Goal: Task Accomplishment & Management: Manage account settings

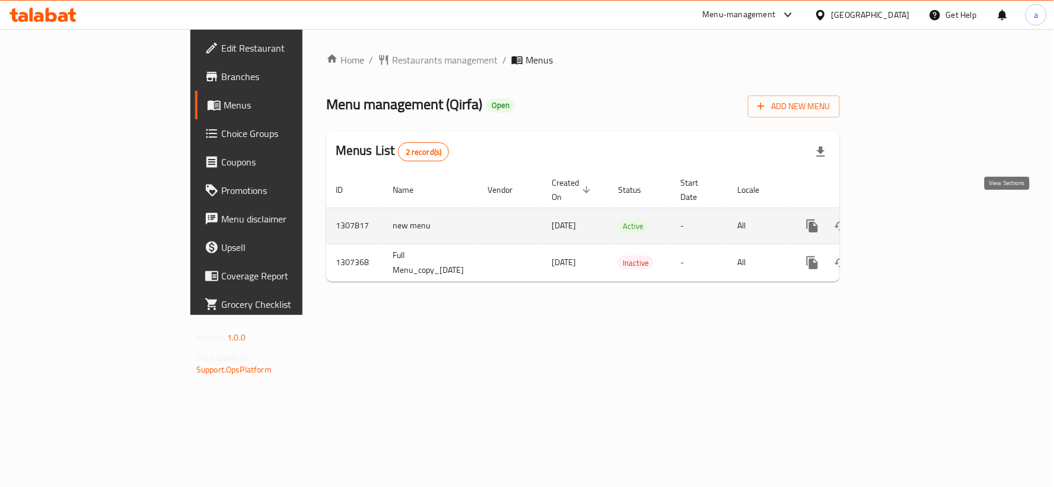
click at [905, 219] on icon "enhanced table" at bounding box center [898, 226] width 14 height 14
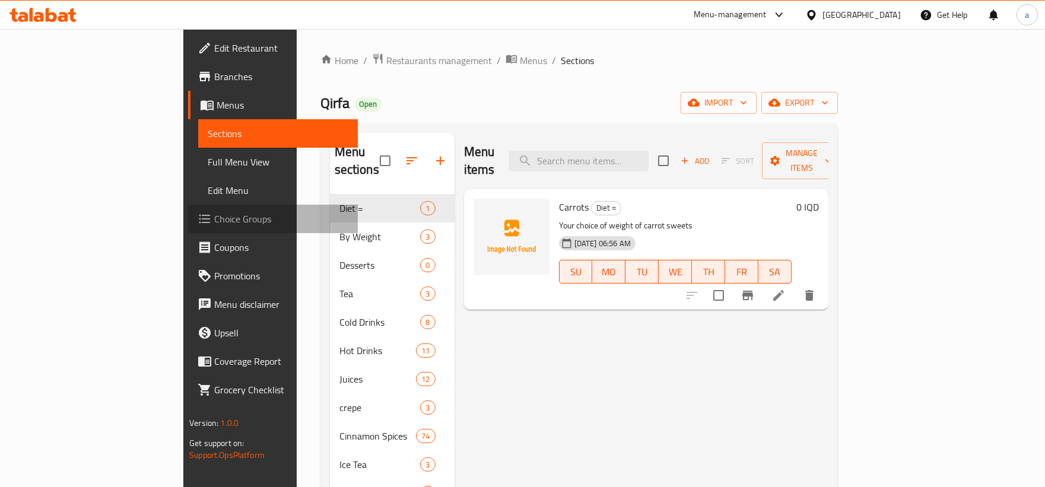
click at [214, 217] on span "Choice Groups" at bounding box center [281, 219] width 134 height 14
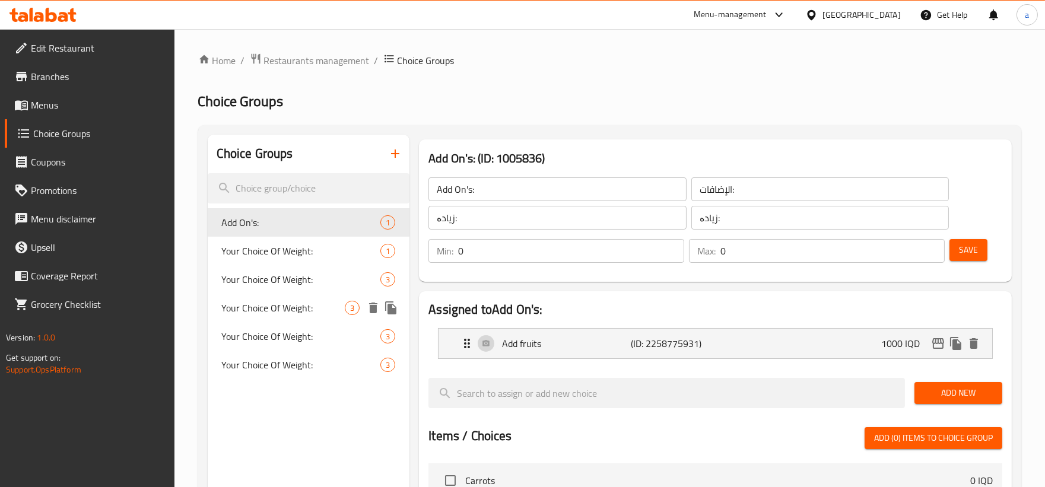
click at [344, 294] on div "Your Choice Of Weight: 3" at bounding box center [309, 308] width 202 height 28
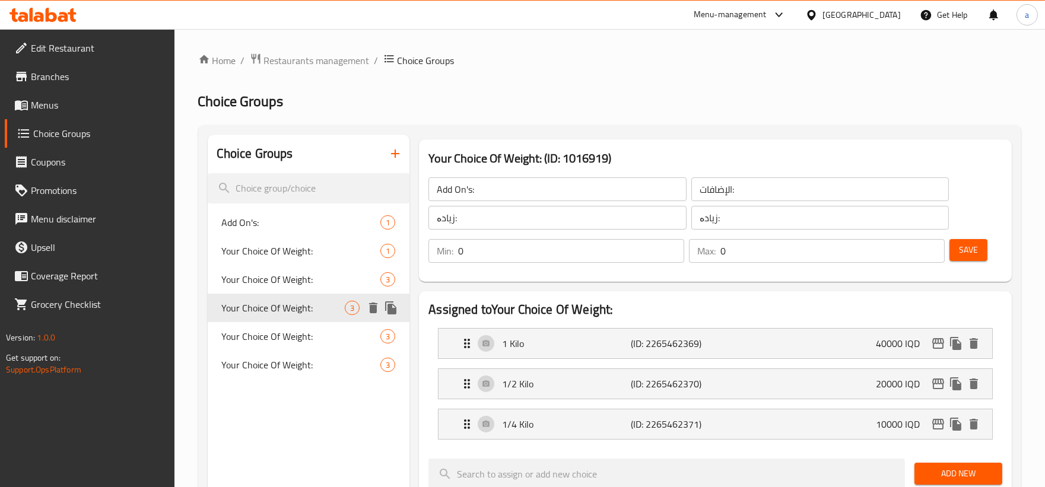
type input "Your Choice Of Weight:"
type input "إختيارك من الوزن:"
type input "هەڵبژاردنت لە کێش:"
type input "1"
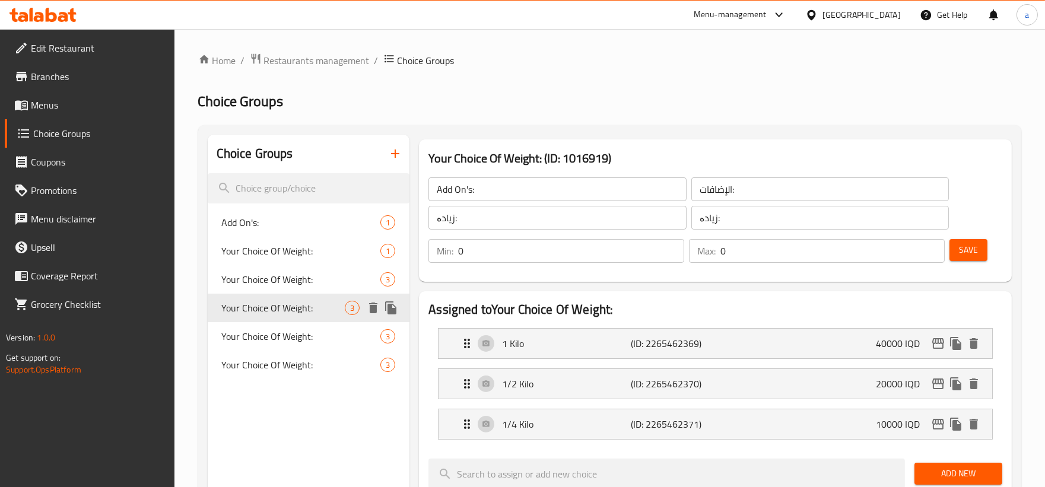
type input "1"
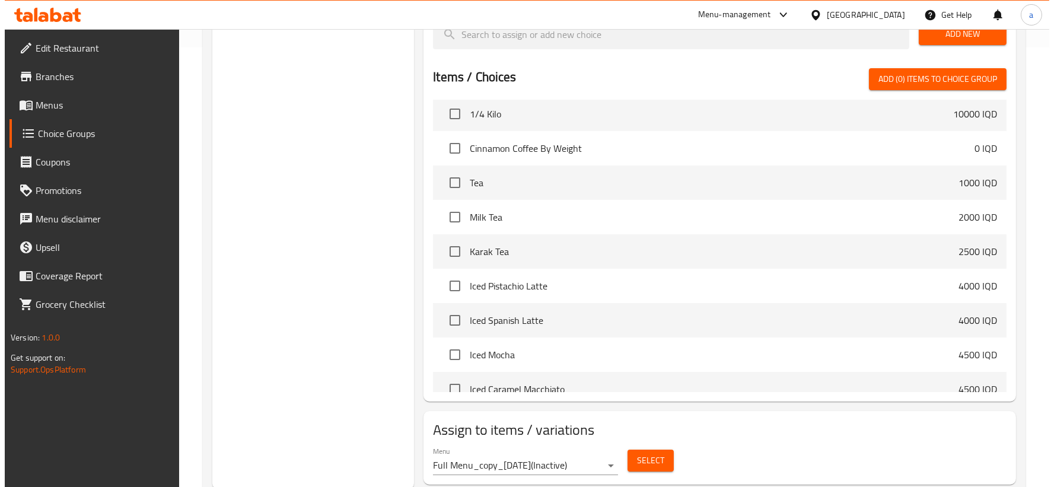
scroll to position [329, 0]
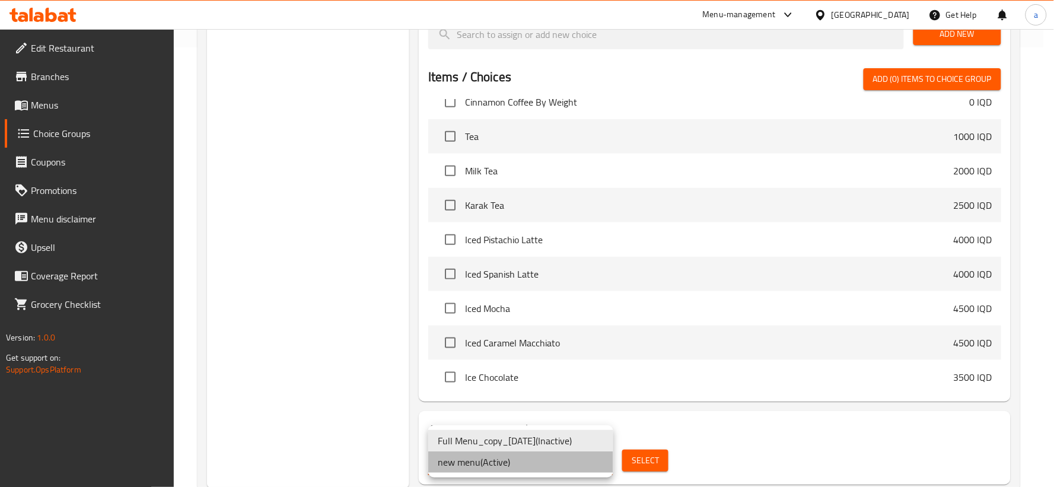
click at [534, 461] on li "new menu ( Active )" at bounding box center [520, 461] width 185 height 21
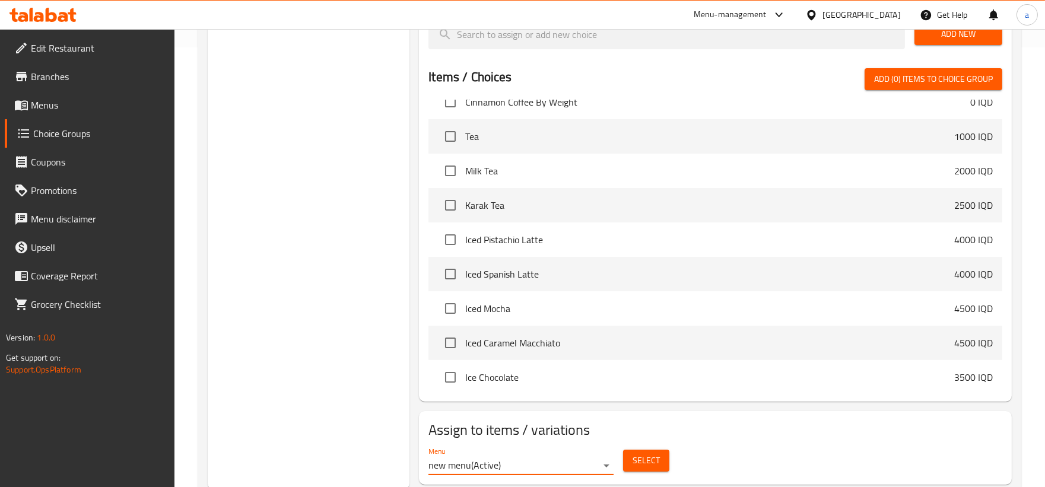
click at [635, 460] on span "Select" at bounding box center [645, 460] width 27 height 15
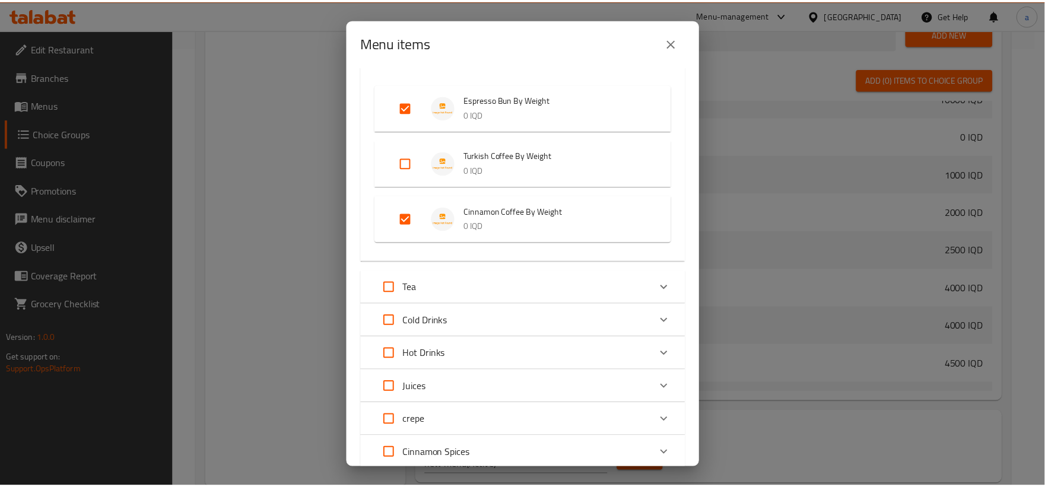
scroll to position [0, 0]
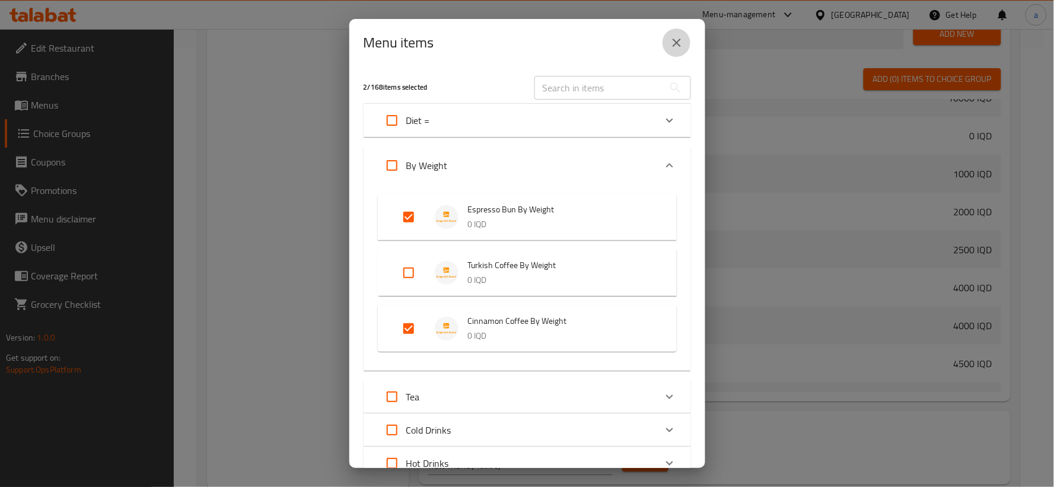
click at [684, 44] on button "close" at bounding box center [677, 42] width 28 height 28
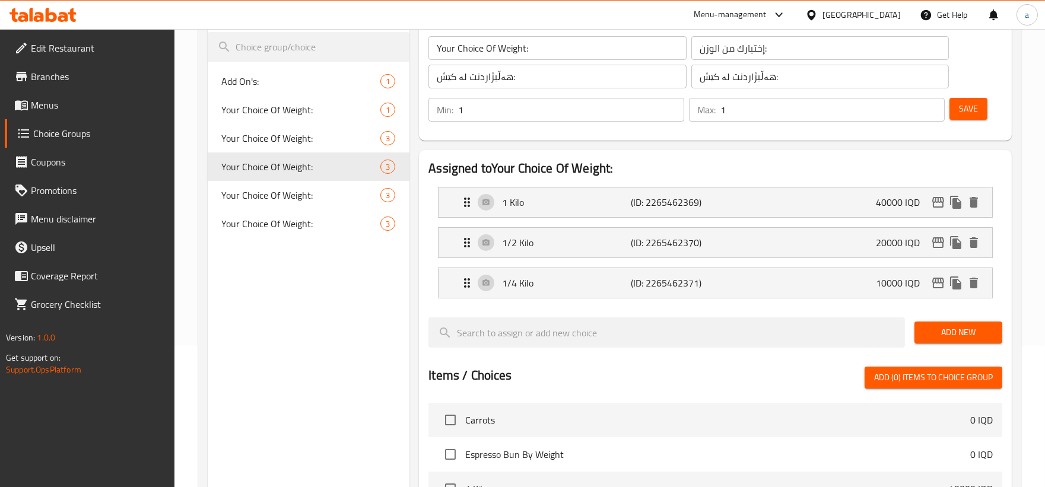
scroll to position [110, 0]
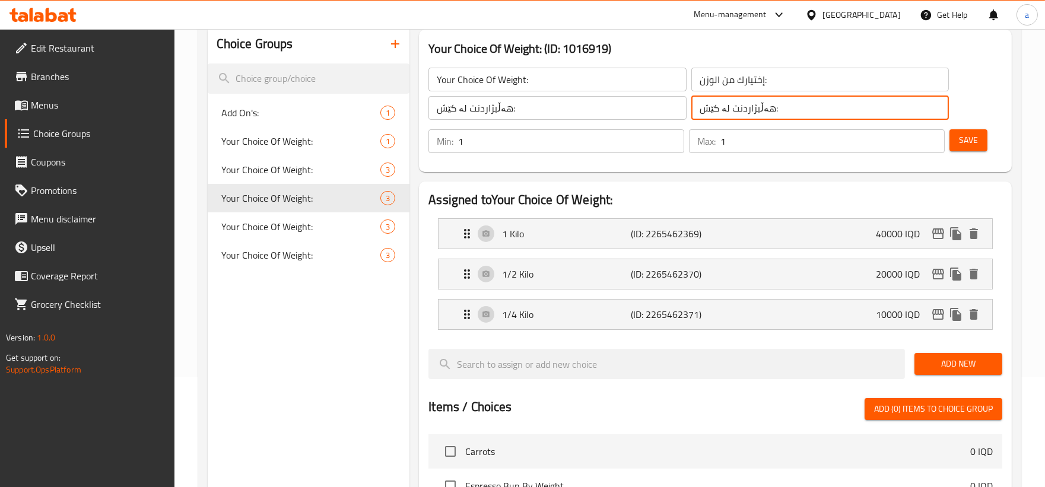
drag, startPoint x: 814, startPoint y: 109, endPoint x: 560, endPoint y: 95, distance: 254.2
click at [560, 95] on div "Your Choice Of Weight: ​ إختيارك من الوزن: ​ هەڵبژاردنت لە کێش: ​ هەڵبژاردنت لە…" at bounding box center [688, 94] width 534 height 66
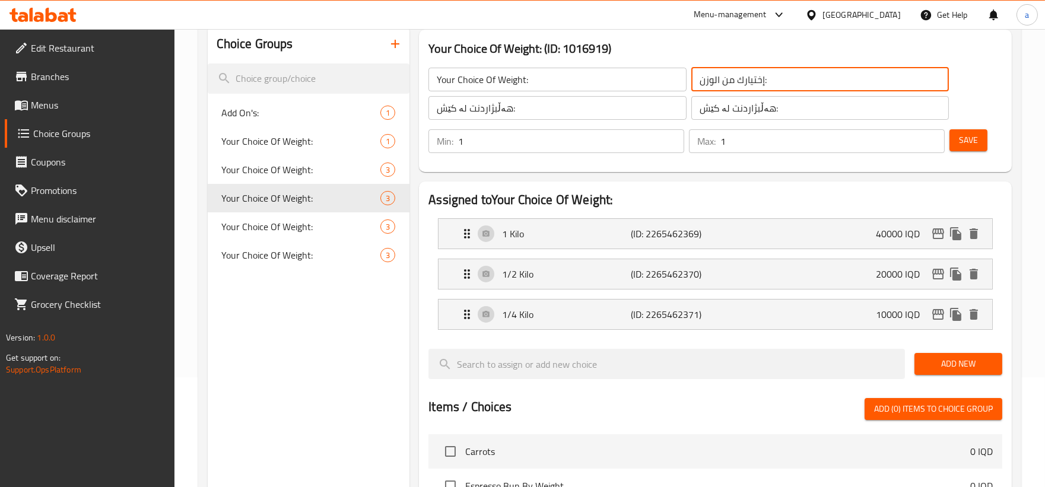
drag, startPoint x: 775, startPoint y: 81, endPoint x: 636, endPoint y: 81, distance: 138.8
click at [636, 81] on div "Your Choice Of Weight: ​ إختيارك من الوزن: ​ هەڵبژاردنت لە کێش: ​ هەڵبژاردنت لە…" at bounding box center [688, 94] width 534 height 66
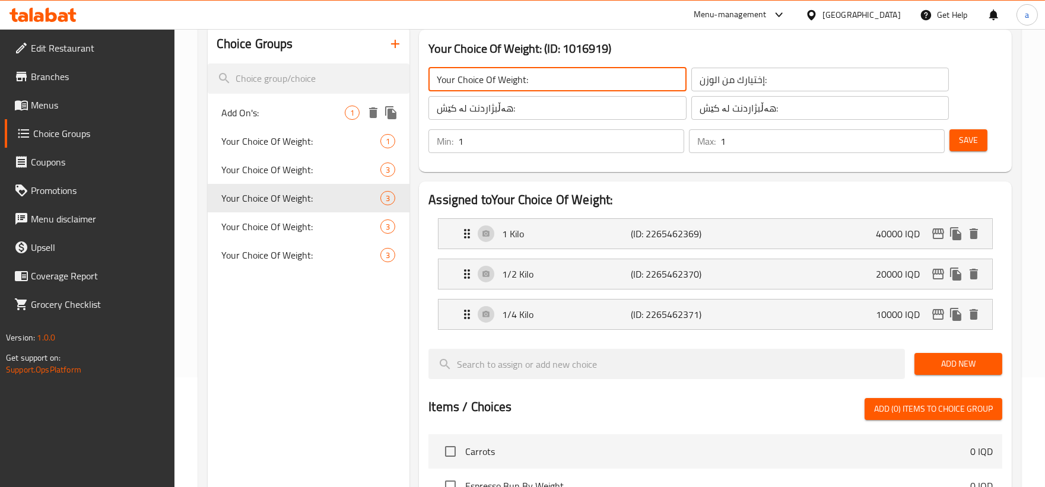
drag, startPoint x: 583, startPoint y: 76, endPoint x: 262, endPoint y: 98, distance: 321.7
click at [262, 98] on div "Choice Groups Add On's: 1 Your Choice Of Weight: 1 Your Choice Of Weight: 3 You…" at bounding box center [612, 422] width 808 height 794
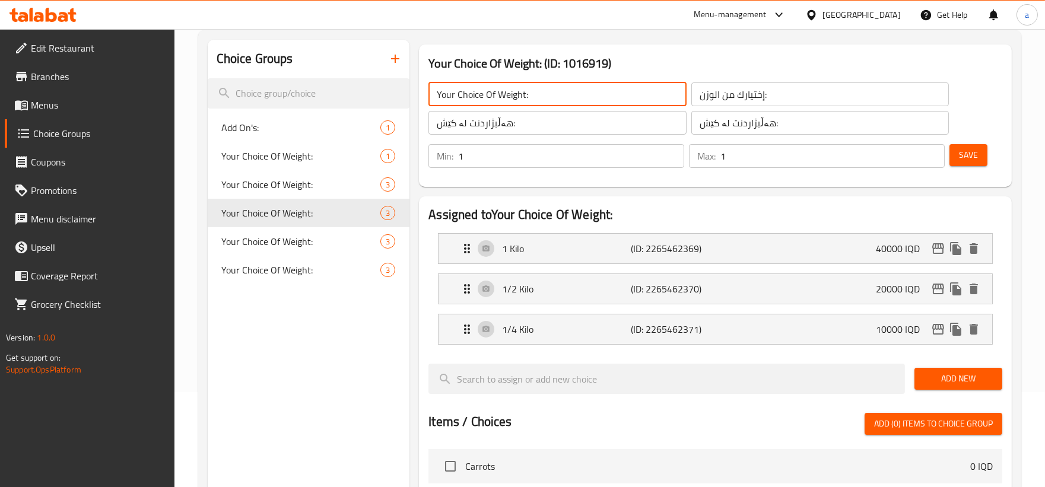
scroll to position [81, 0]
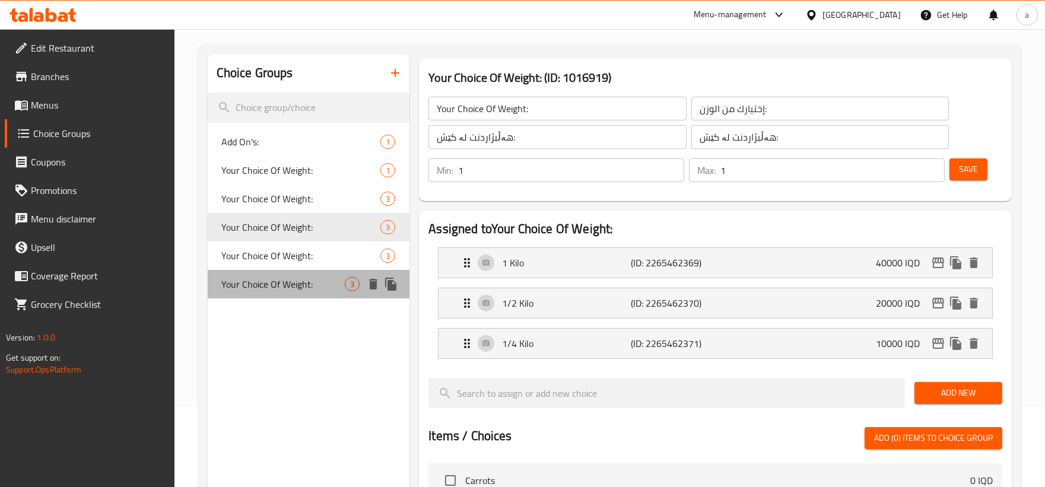
click at [327, 291] on div "Your Choice Of Weight: 3" at bounding box center [309, 284] width 202 height 28
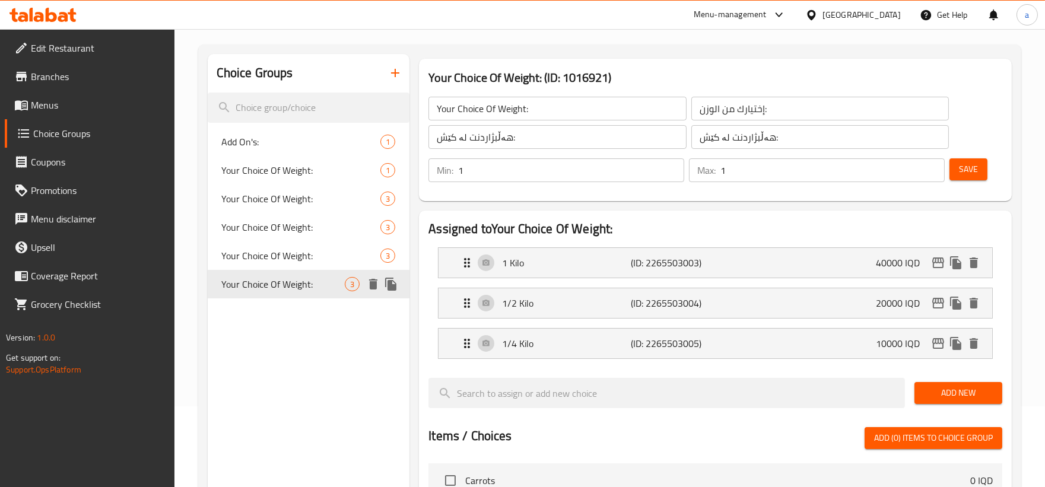
type input "Your Choice Of Weight:"
click at [391, 283] on icon "duplicate" at bounding box center [390, 284] width 11 height 13
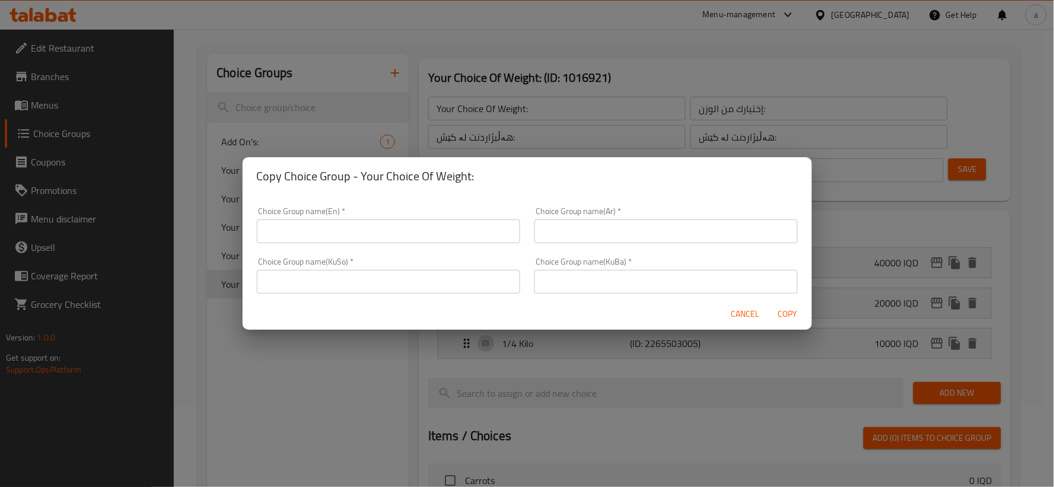
click at [435, 234] on input "text" at bounding box center [388, 231] width 263 height 24
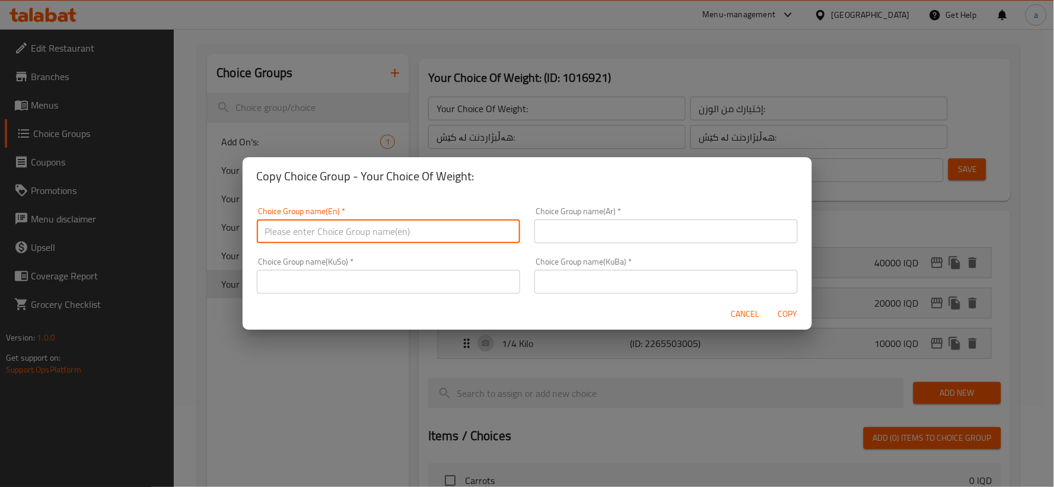
paste input "Your Choice Of Weight:"
type input "Your Choice Of Weight:"
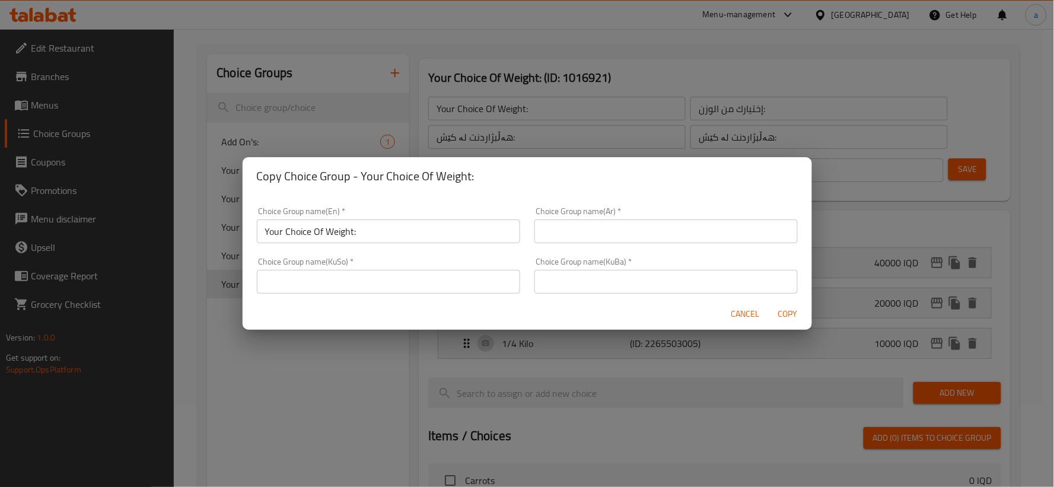
drag, startPoint x: 555, startPoint y: 244, endPoint x: 562, endPoint y: 241, distance: 7.7
click at [555, 244] on div "Choice Group name(Ar)   * Choice Group name(Ar) *" at bounding box center [666, 225] width 278 height 50
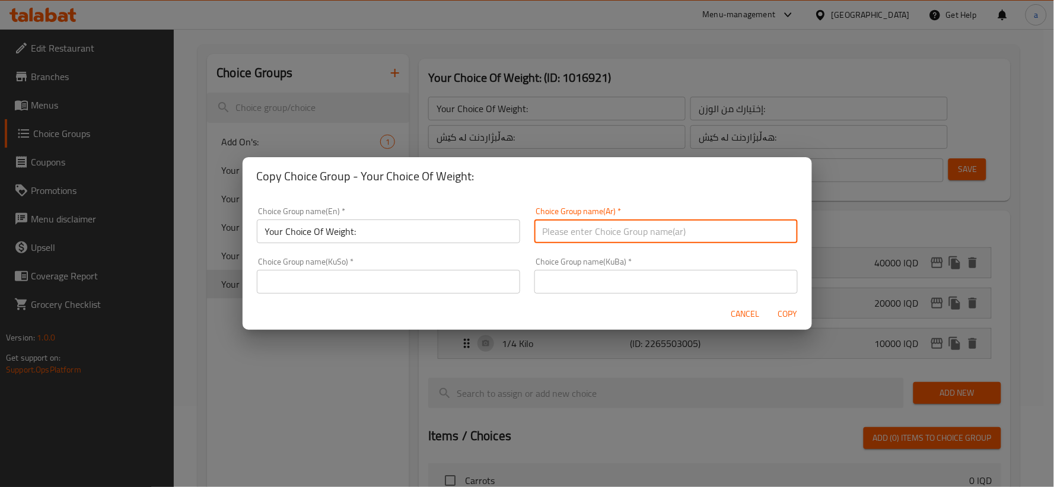
click at [564, 240] on input "text" at bounding box center [665, 231] width 263 height 24
paste input "إختيارك من الوزن:"
type input "إختيارك من الوزن:"
click at [591, 276] on input "text" at bounding box center [665, 282] width 263 height 24
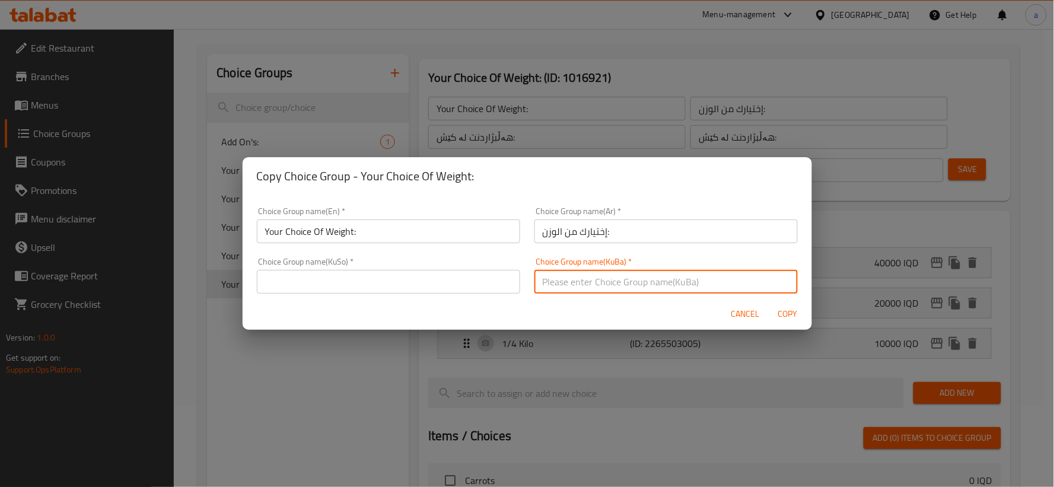
paste input "هەڵبژاردنت لە کێش:"
type input "هەڵبژاردنت لە کێش:"
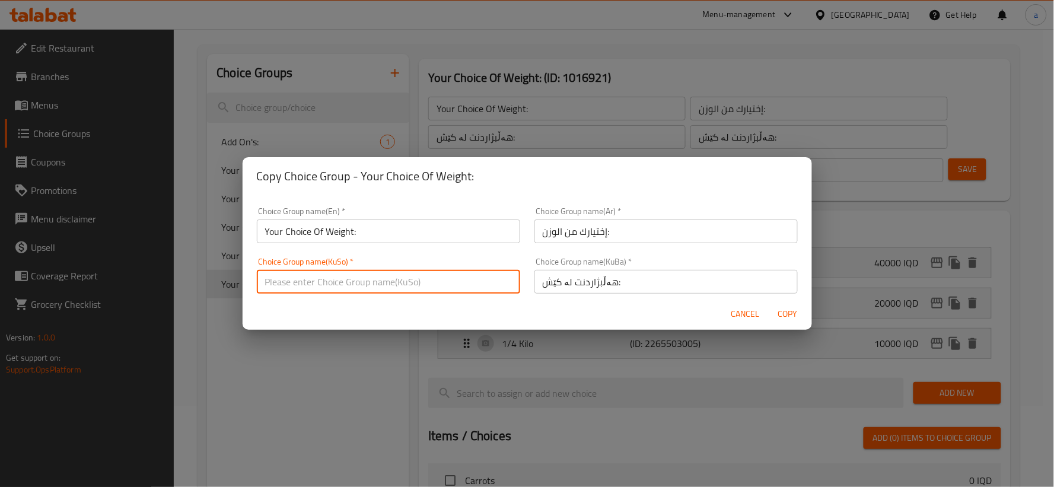
click at [428, 286] on input "text" at bounding box center [388, 282] width 263 height 24
paste input "هەڵبژاردنت لە کێش:"
type input "هەڵبژاردنت لە کێش:"
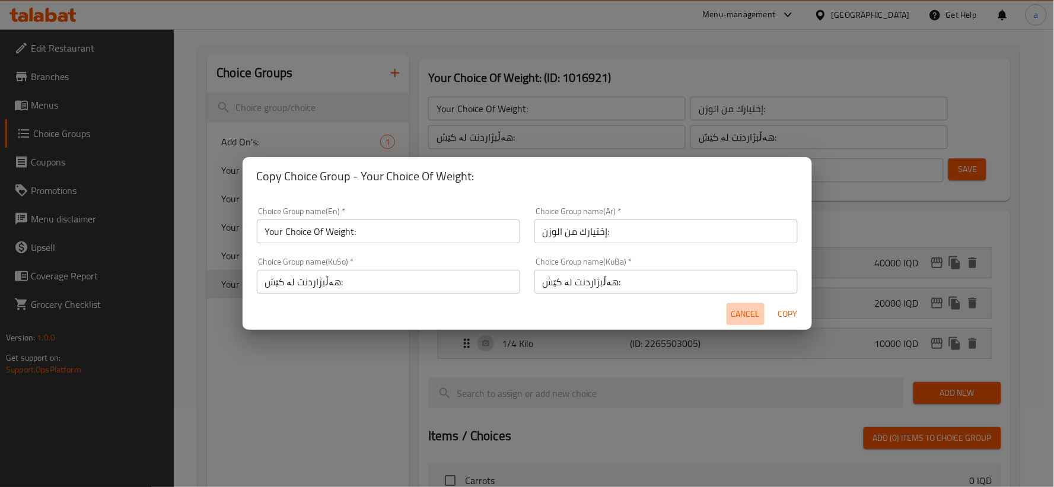
click at [753, 309] on span "Cancel" at bounding box center [745, 314] width 28 height 15
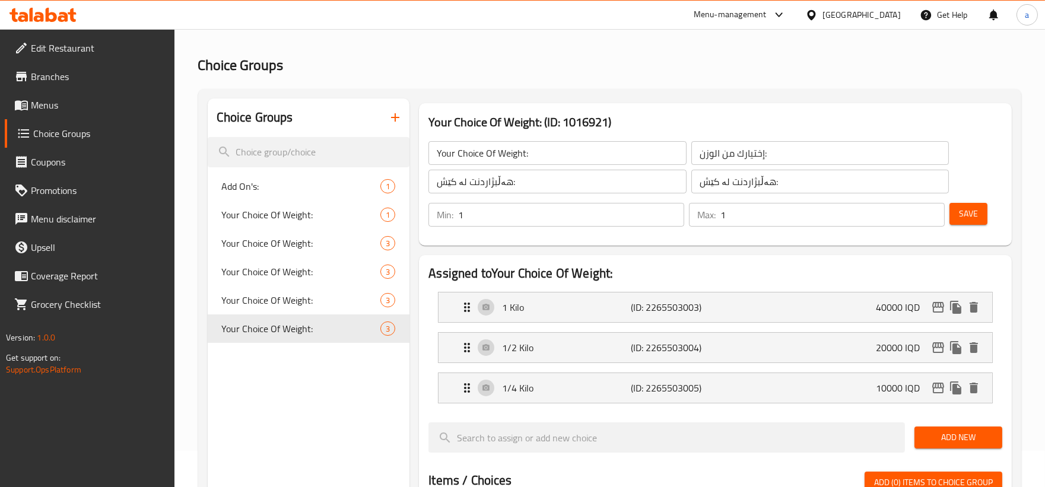
scroll to position [0, 0]
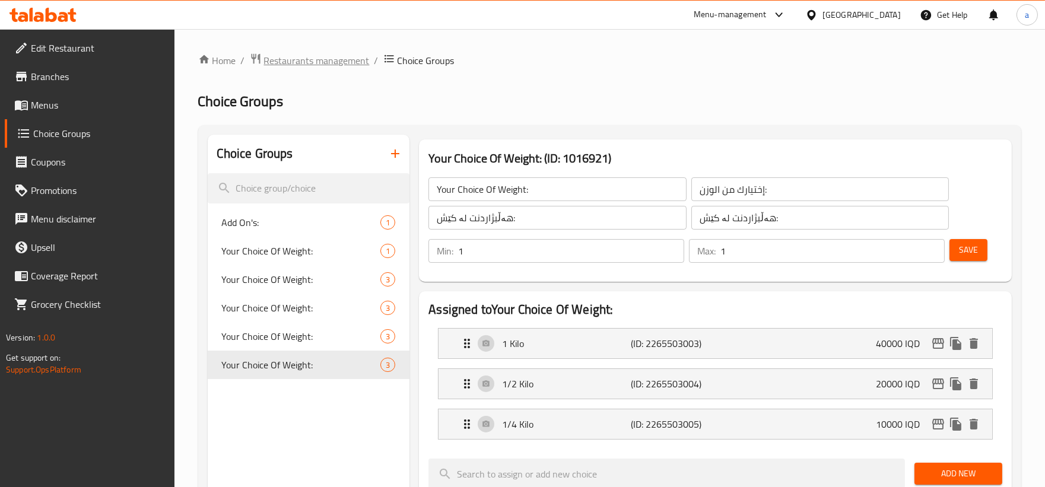
click at [329, 53] on span "Restaurants management" at bounding box center [317, 60] width 106 height 14
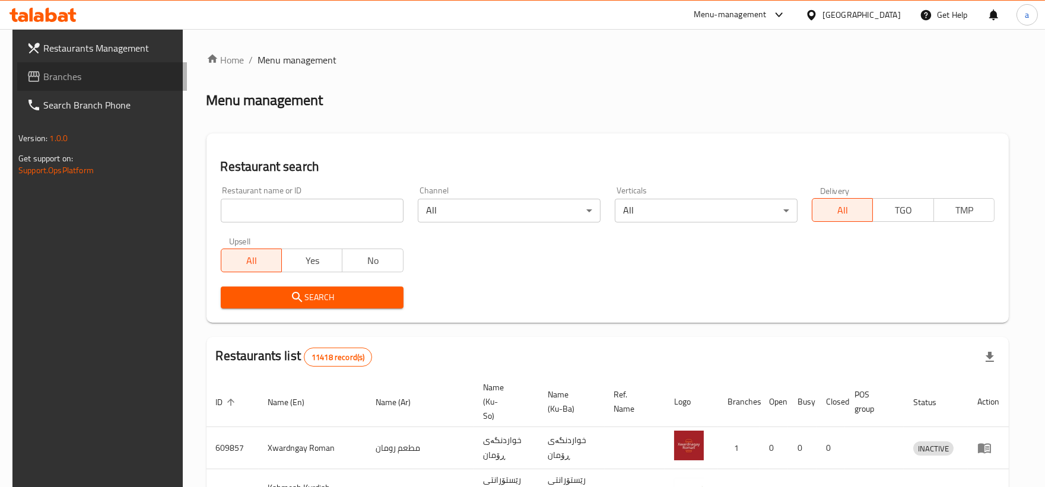
click at [120, 79] on span "Branches" at bounding box center [110, 76] width 134 height 14
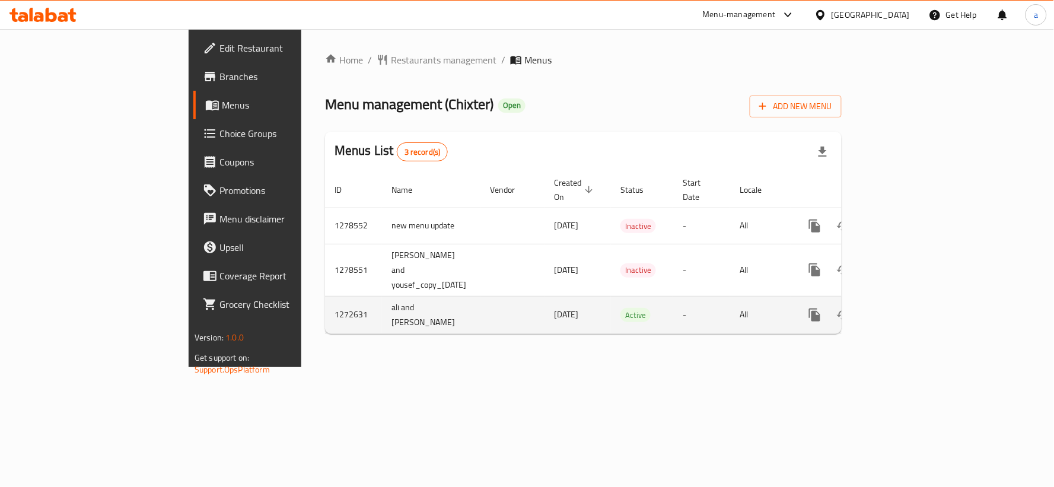
click at [908, 308] on icon "enhanced table" at bounding box center [900, 315] width 14 height 14
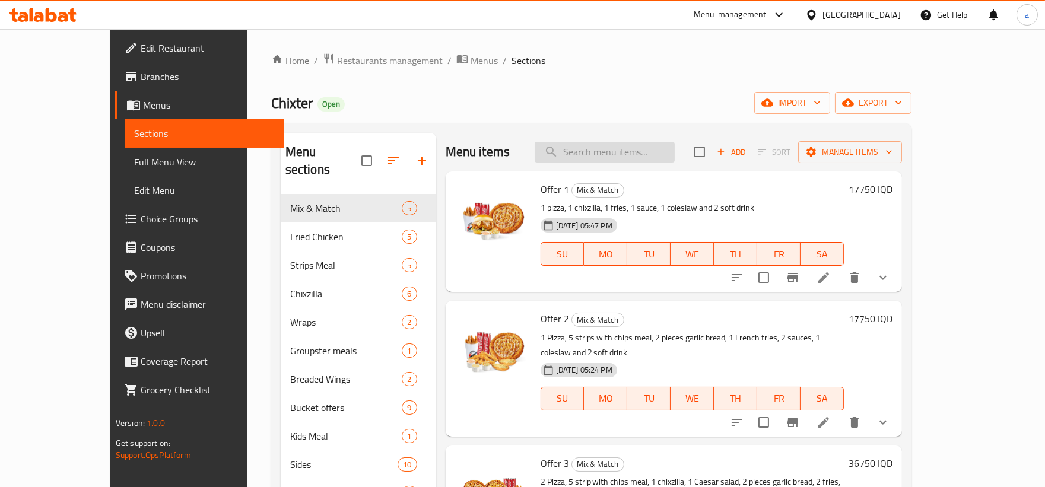
click at [658, 150] on input "search" at bounding box center [604, 152] width 140 height 21
paste input "Buffalo-Zilla"
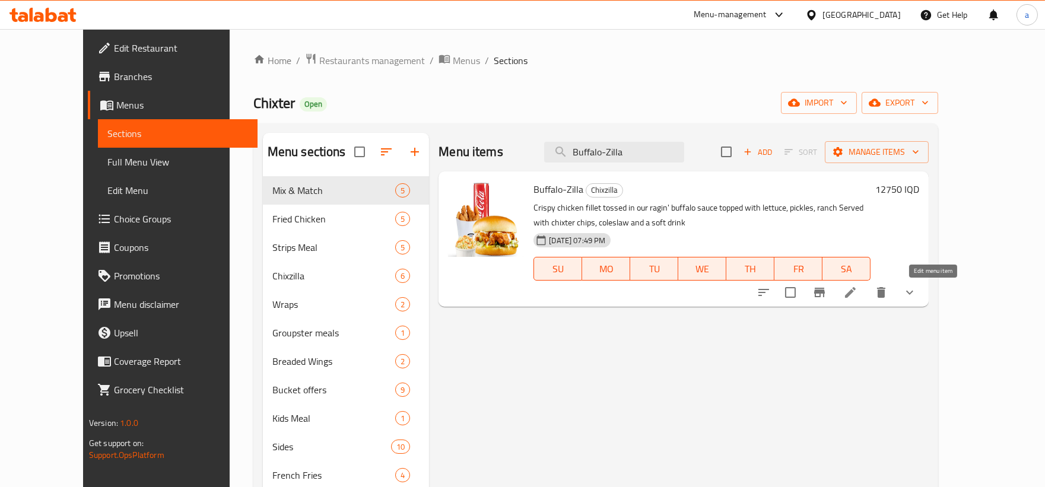
type input "Buffalo-Zilla"
click at [857, 289] on icon at bounding box center [850, 292] width 14 height 14
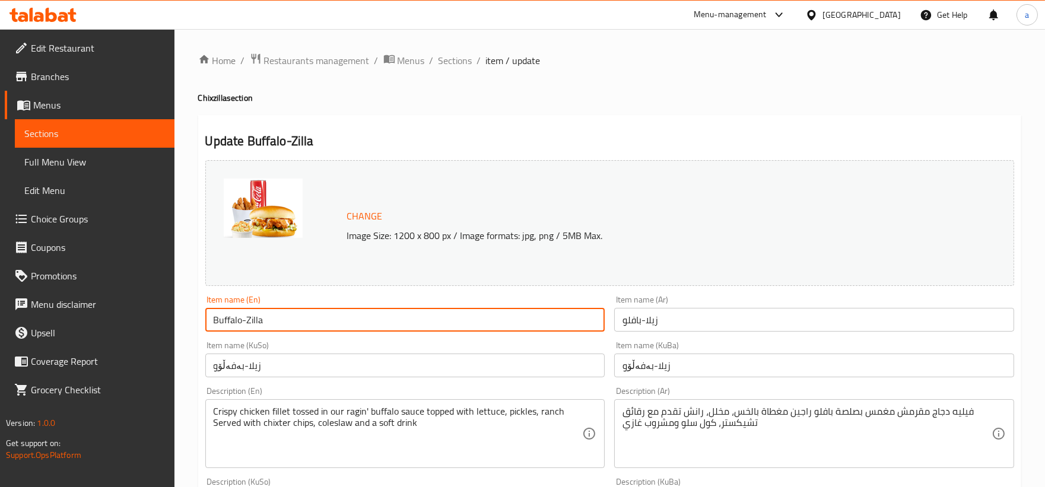
drag, startPoint x: 326, startPoint y: 316, endPoint x: 149, endPoint y: 315, distance: 176.8
click at [120, 152] on link "Full Menu View" at bounding box center [95, 162] width 160 height 28
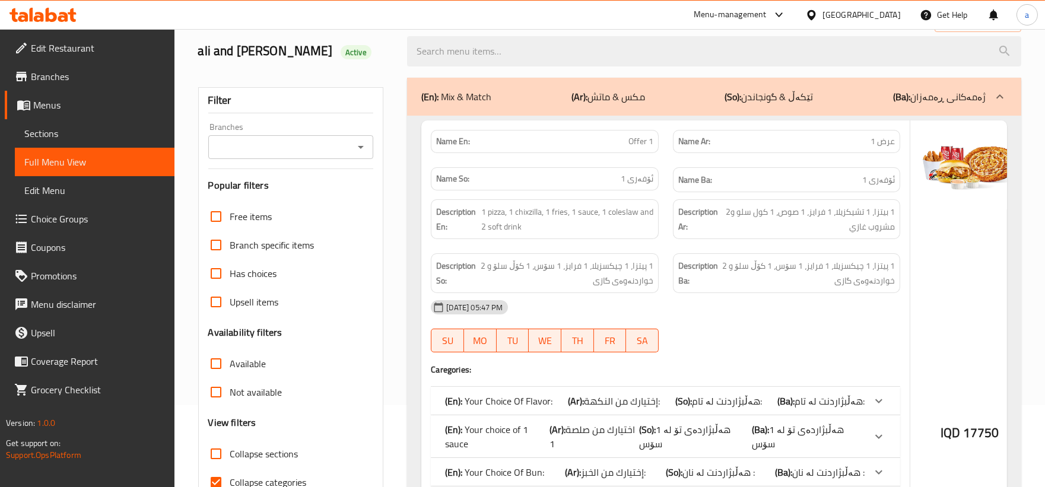
scroll to position [219, 0]
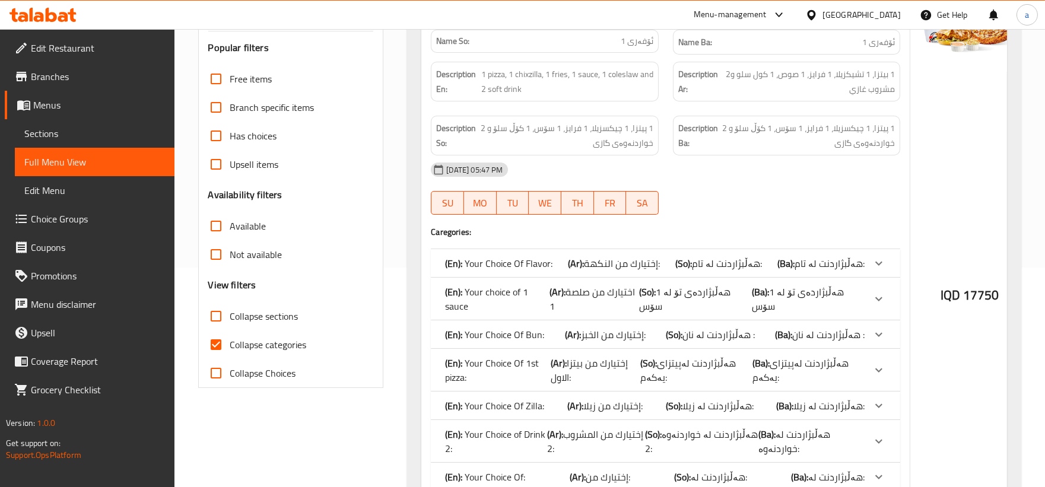
click at [234, 345] on span "Collapse categories" at bounding box center [268, 345] width 77 height 14
click at [230, 345] on input "Collapse categories" at bounding box center [216, 344] width 28 height 28
checkbox input "false"
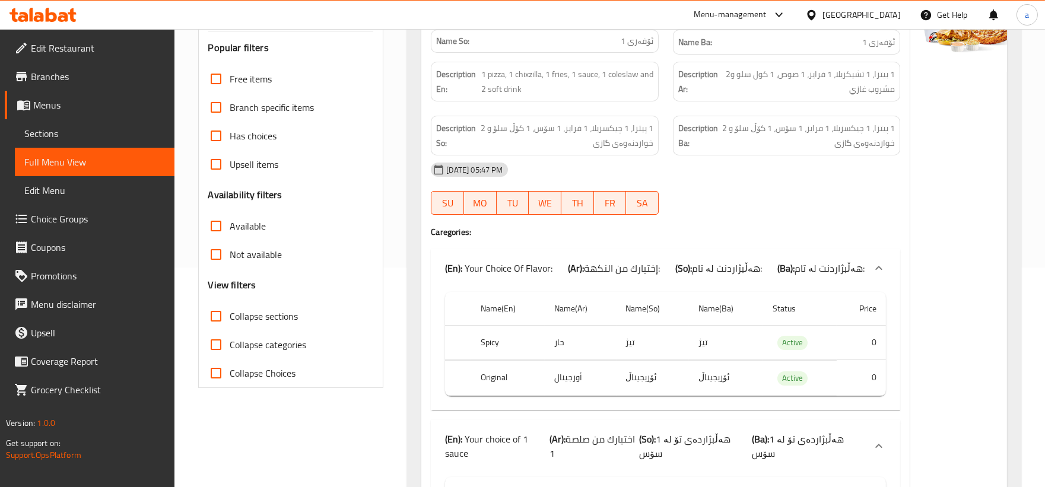
click at [354, 17] on icon "Open" at bounding box center [361, 9] width 14 height 14
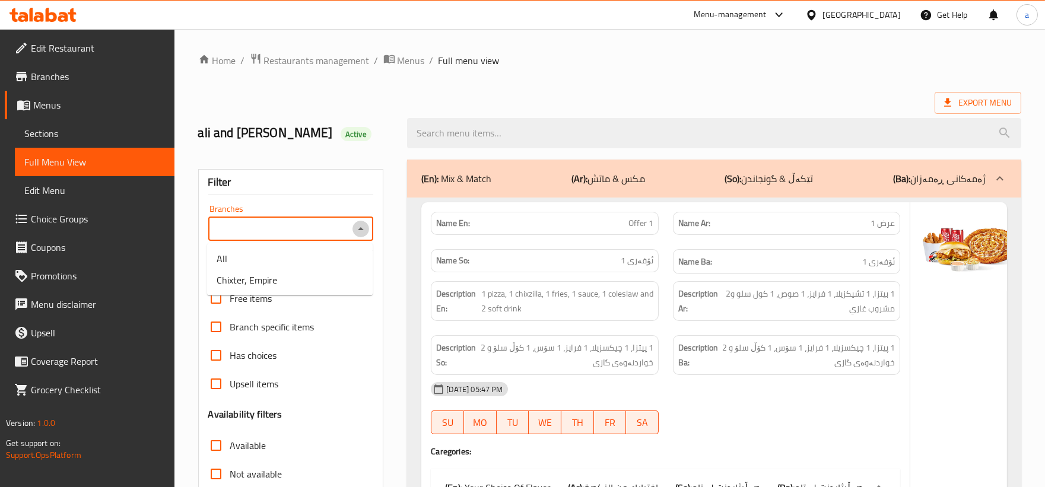
click at [365, 233] on icon "Close" at bounding box center [361, 229] width 14 height 14
click at [348, 235] on input "Branches" at bounding box center [281, 229] width 139 height 17
click at [284, 288] on li "Chixter, Empire" at bounding box center [289, 279] width 165 height 21
type input "Chixter, Empire"
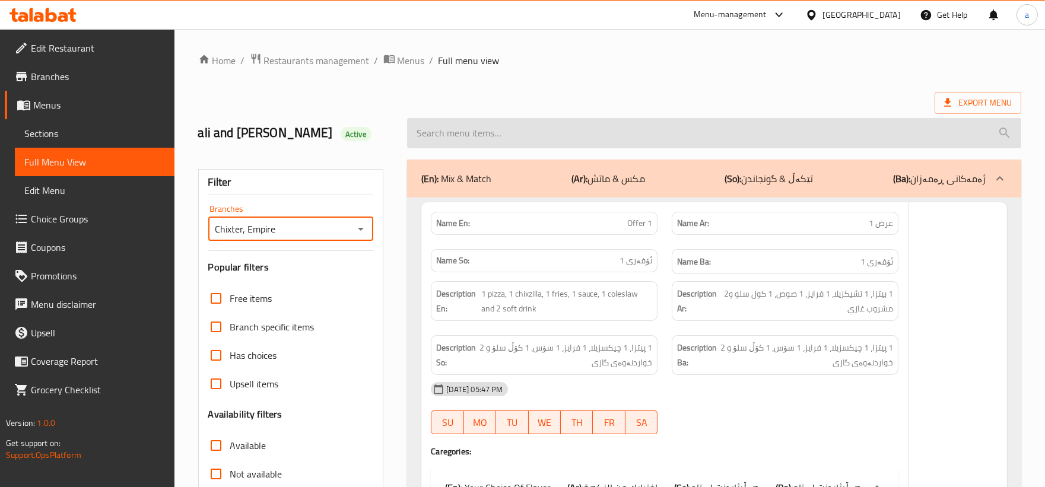
click at [552, 142] on input "search" at bounding box center [714, 133] width 614 height 30
click at [534, 145] on input "search" at bounding box center [714, 133] width 614 height 30
paste input "Buffalo-Zilla"
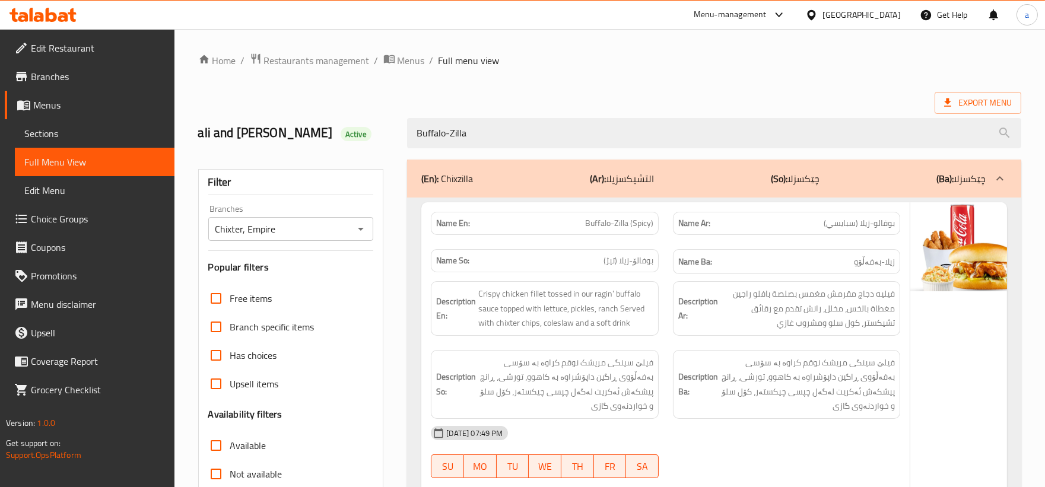
type input "Buffalo-Zilla"
click at [81, 135] on span "Sections" at bounding box center [94, 133] width 141 height 14
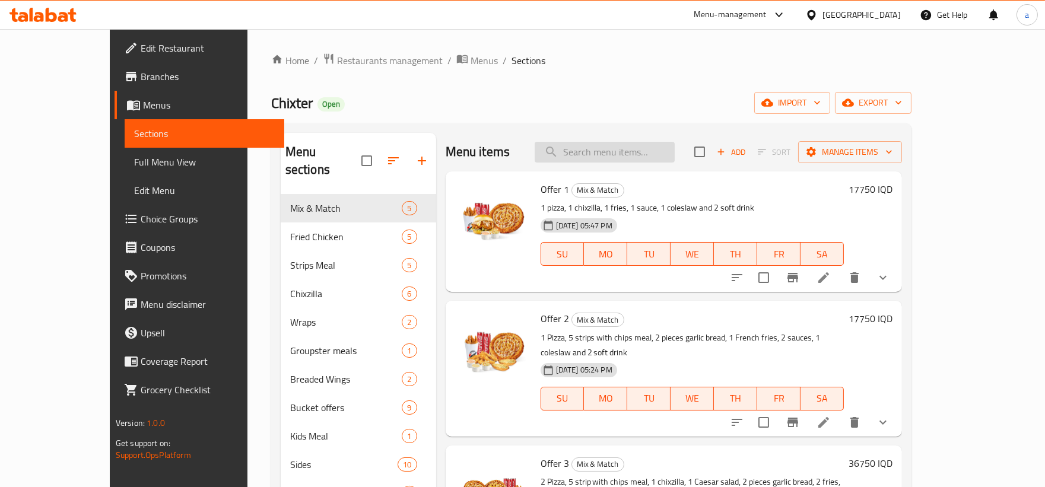
click at [674, 145] on input "search" at bounding box center [604, 152] width 140 height 21
paste input "Buffalo-Zilla"
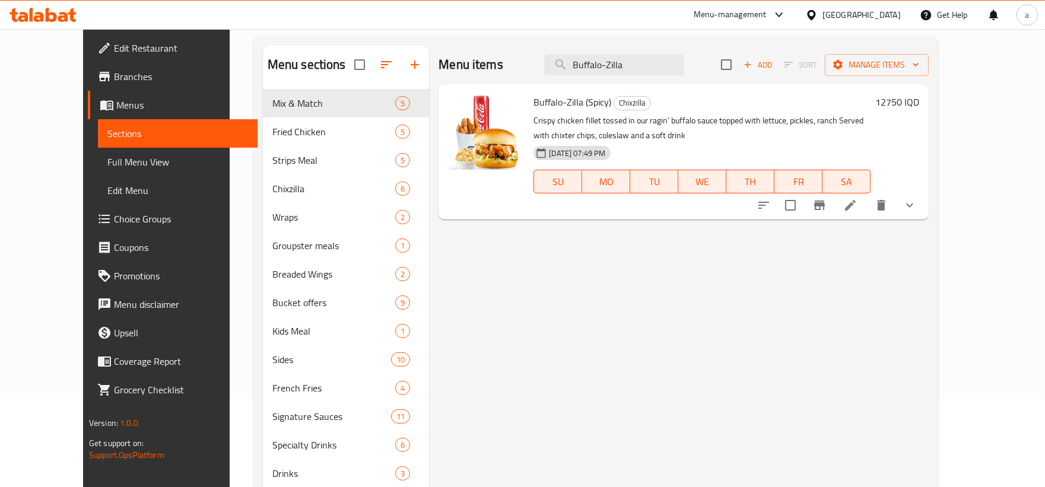
scroll to position [56, 0]
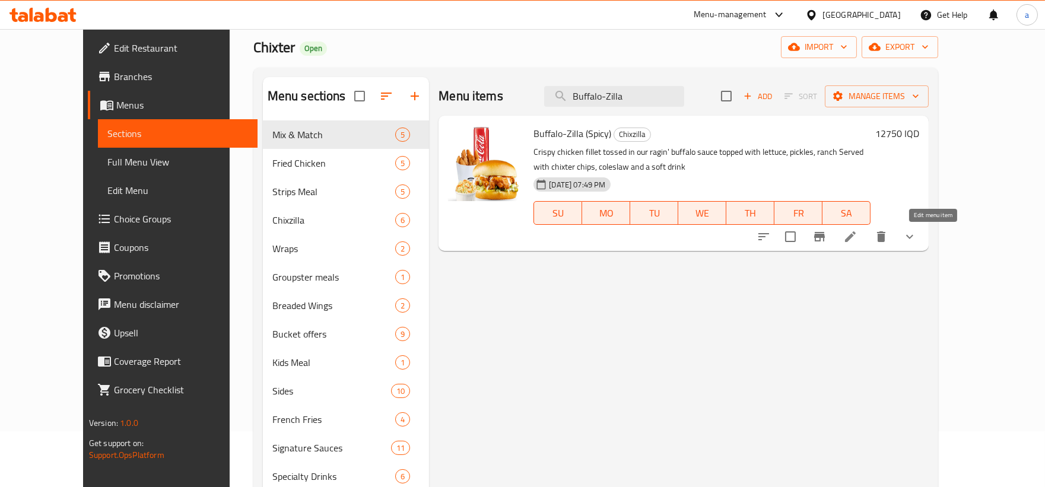
type input "Buffalo-Zilla"
click at [857, 234] on icon at bounding box center [850, 237] width 14 height 14
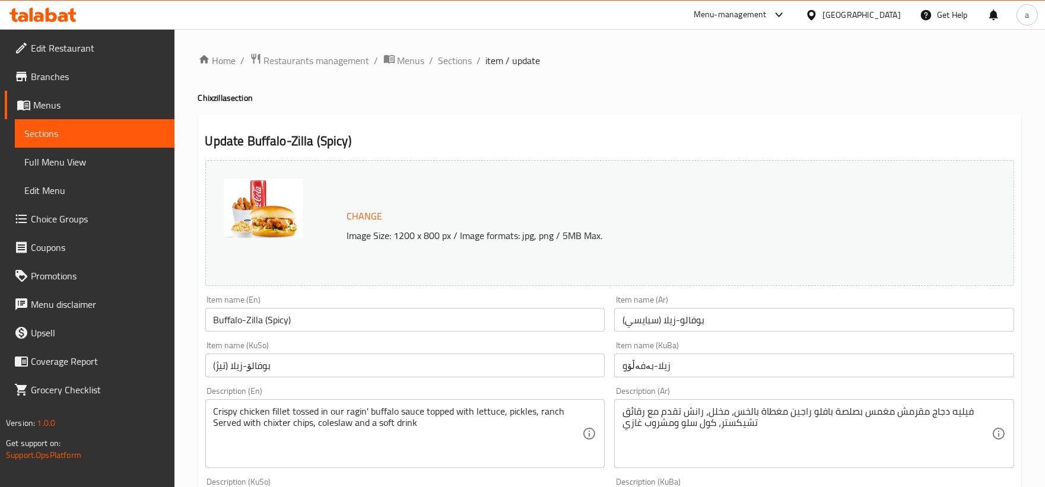
click at [292, 317] on input "Buffalo-Zilla (Spicy)" at bounding box center [405, 320] width 400 height 24
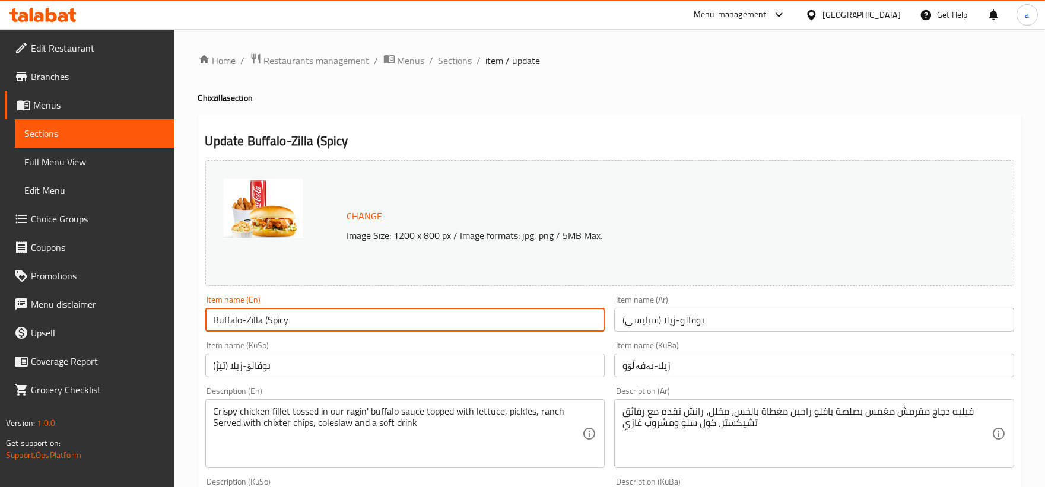
click at [268, 321] on input "Buffalo-Zilla (Spicy" at bounding box center [405, 320] width 400 height 24
type input "Buffalo-Zilla Spicy"
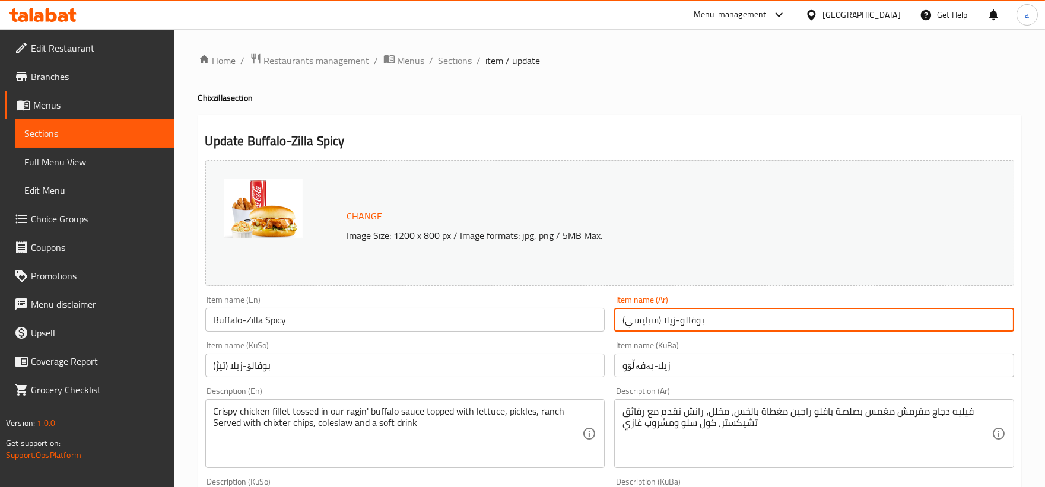
click at [661, 323] on input "بوفالو-زيلا (سبايسي)" at bounding box center [814, 320] width 400 height 24
drag, startPoint x: 698, startPoint y: 323, endPoint x: 705, endPoint y: 323, distance: 7.1
click at [705, 323] on input "بوفالو-زيلا سبايسي)" at bounding box center [814, 320] width 400 height 24
type input "بوفالو-زيلا سبايسي"
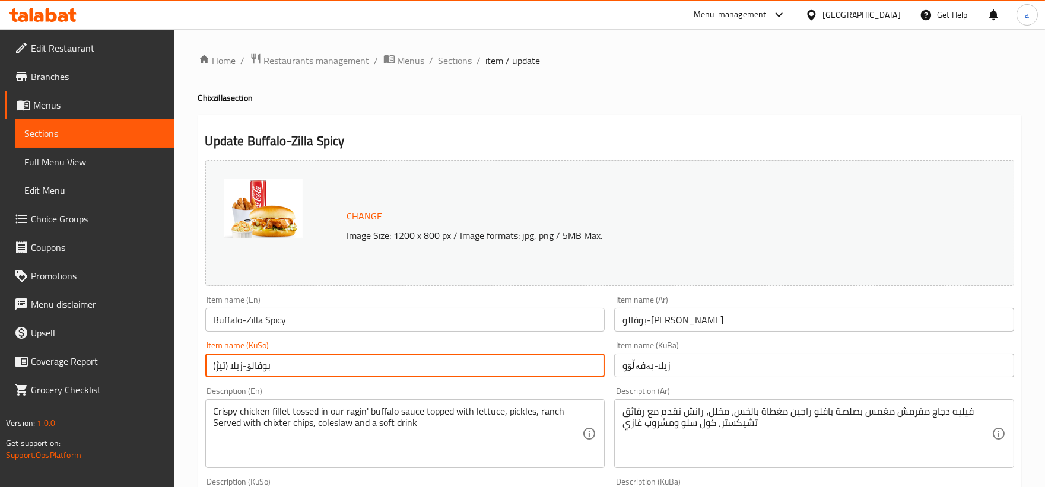
click at [227, 365] on input "بوفالۆ-زیلا (تیژ)" at bounding box center [405, 366] width 400 height 24
click at [269, 367] on input "بوفالۆ-زیلا تیژ)" at bounding box center [405, 366] width 400 height 24
drag, startPoint x: 319, startPoint y: 358, endPoint x: 210, endPoint y: 362, distance: 108.6
click at [210, 362] on input "بوفالۆ-زیلا تیژ" at bounding box center [405, 366] width 400 height 24
type input "بوفالۆ-زیلا تیژ"
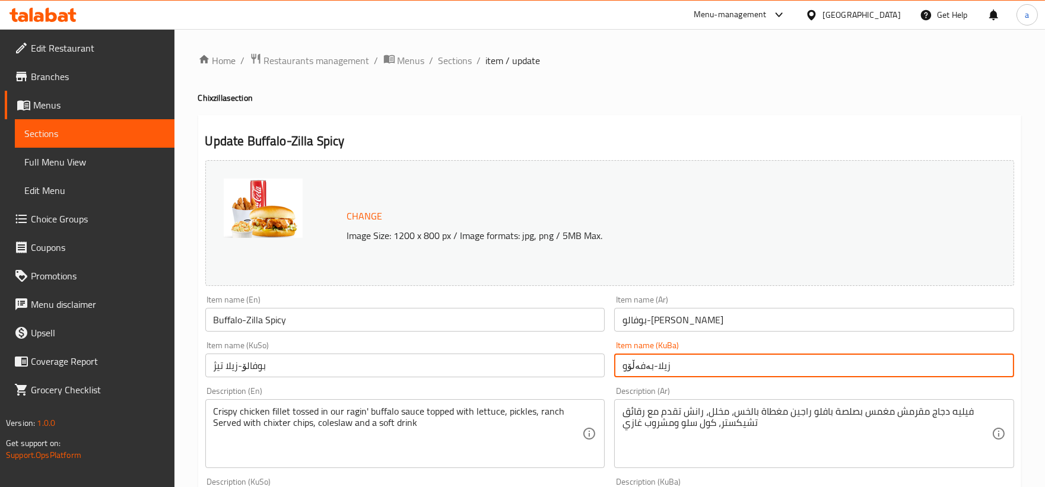
drag, startPoint x: 674, startPoint y: 375, endPoint x: 585, endPoint y: 376, distance: 88.4
click at [585, 376] on div "Change Image Size: 1200 x 800 px / Image formats: jpg, png / 5MB Max. Item name…" at bounding box center [609, 487] width 818 height 665
paste input "وفالۆ-زیلا تیژ"
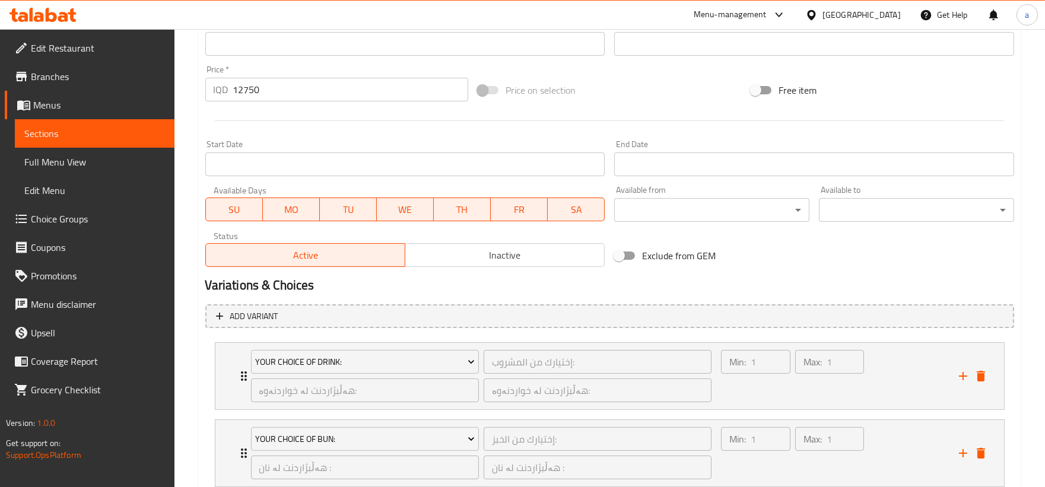
scroll to position [861, 0]
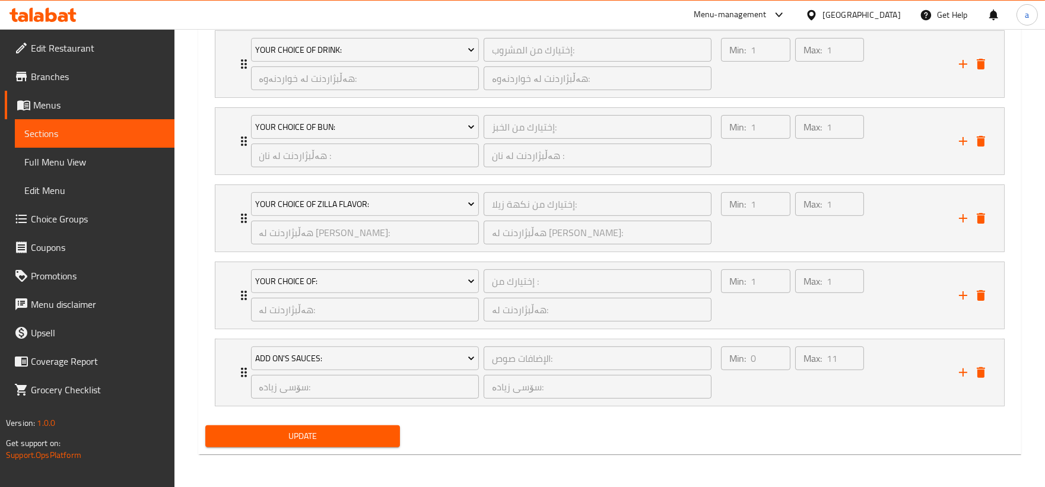
type input "بوفالۆ-زیلا تیژ"
click at [388, 441] on span "Update" at bounding box center [303, 436] width 176 height 15
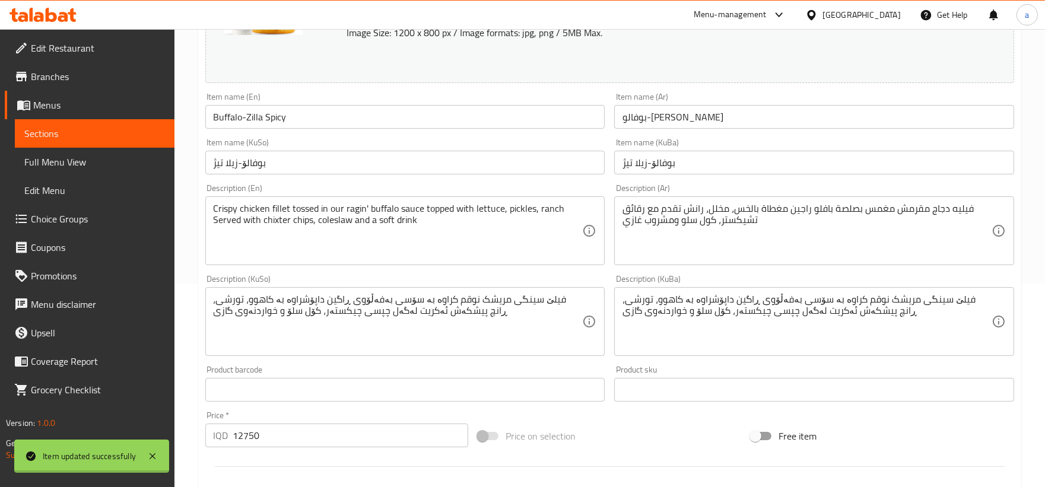
scroll to position [202, 0]
click at [71, 160] on span "Full Menu View" at bounding box center [94, 162] width 141 height 14
click at [112, 160] on span "Full Menu View" at bounding box center [94, 162] width 141 height 14
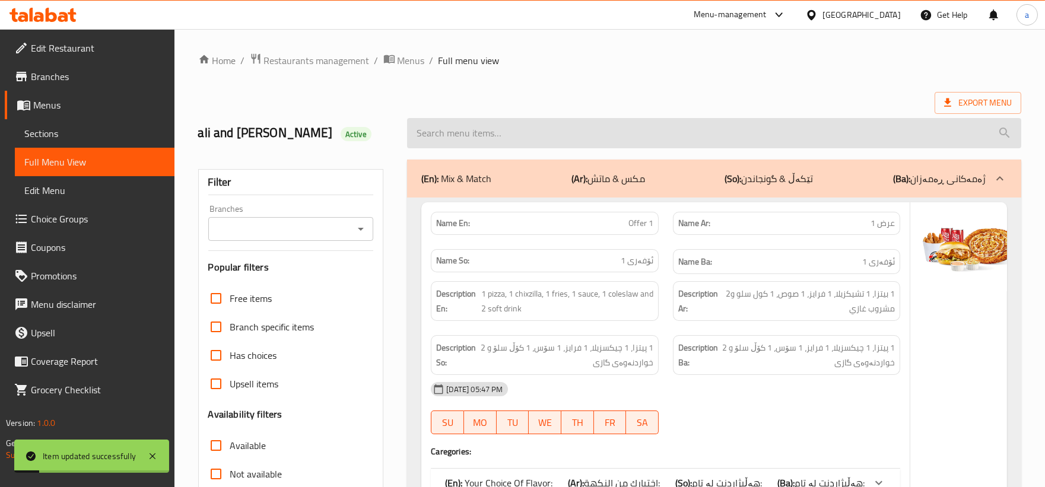
click at [577, 130] on input "search" at bounding box center [714, 133] width 614 height 30
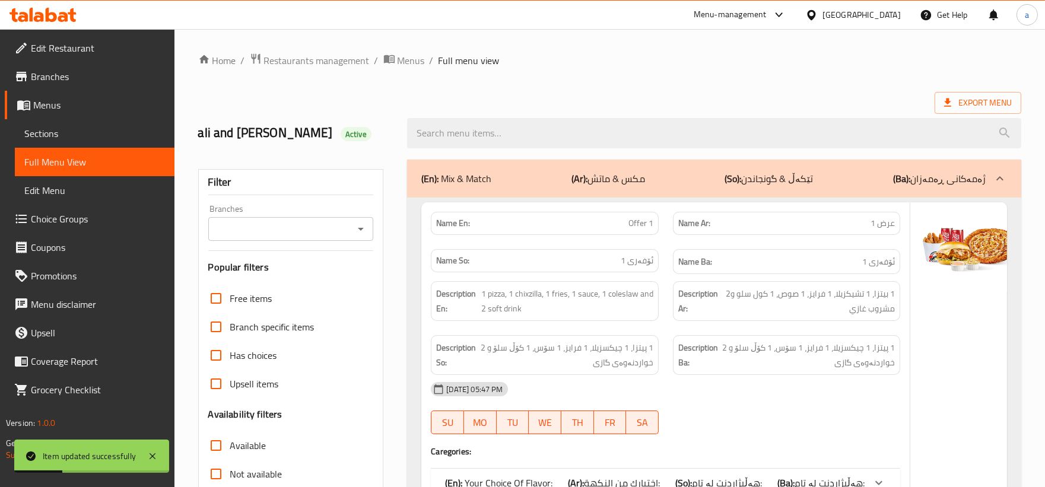
click at [363, 229] on icon "Open" at bounding box center [361, 229] width 14 height 14
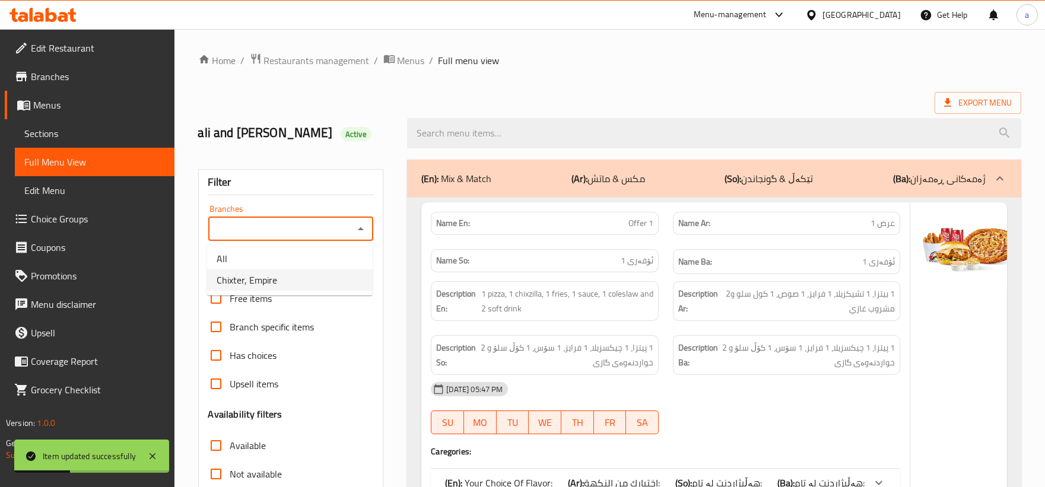
click at [262, 276] on span "Chixter, Empire" at bounding box center [247, 280] width 61 height 14
type input "Chixter, Empire"
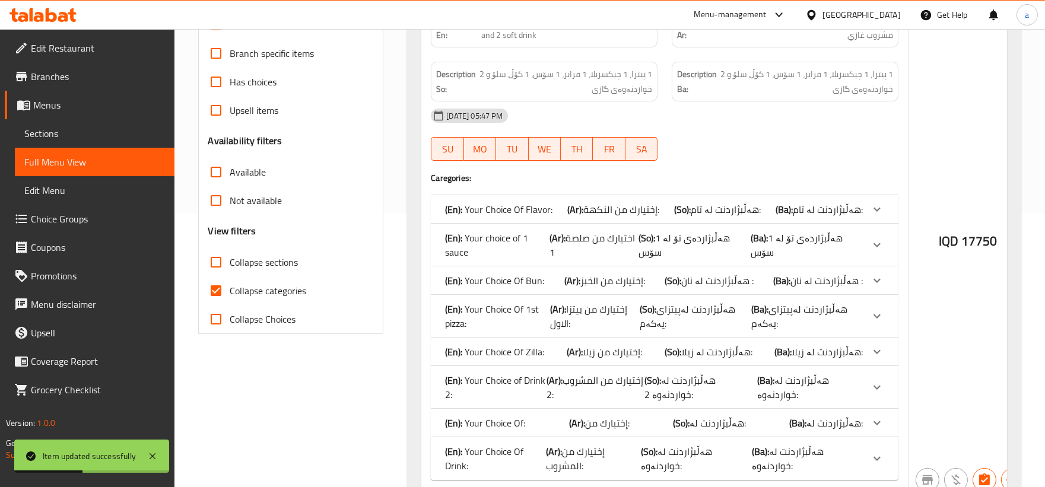
scroll to position [329, 0]
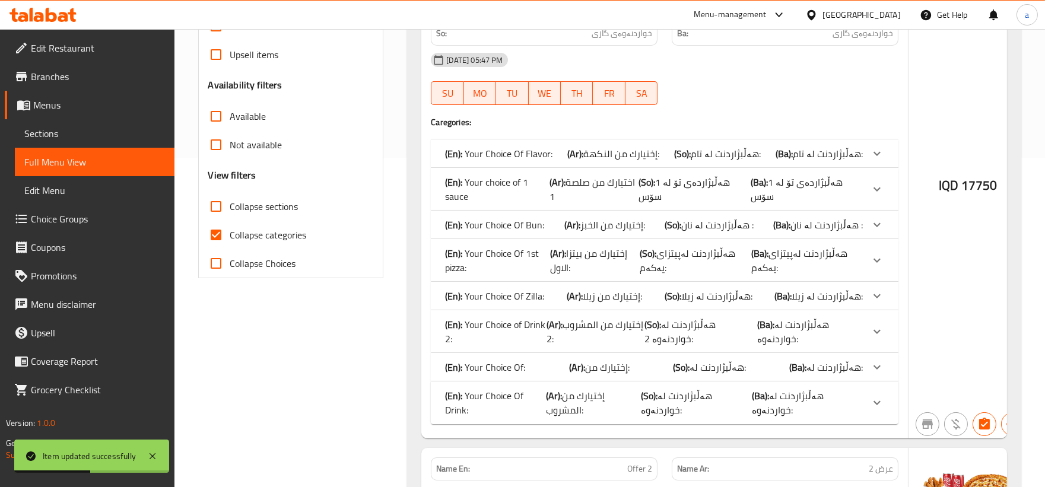
click at [218, 235] on input "Collapse categories" at bounding box center [216, 235] width 28 height 28
checkbox input "false"
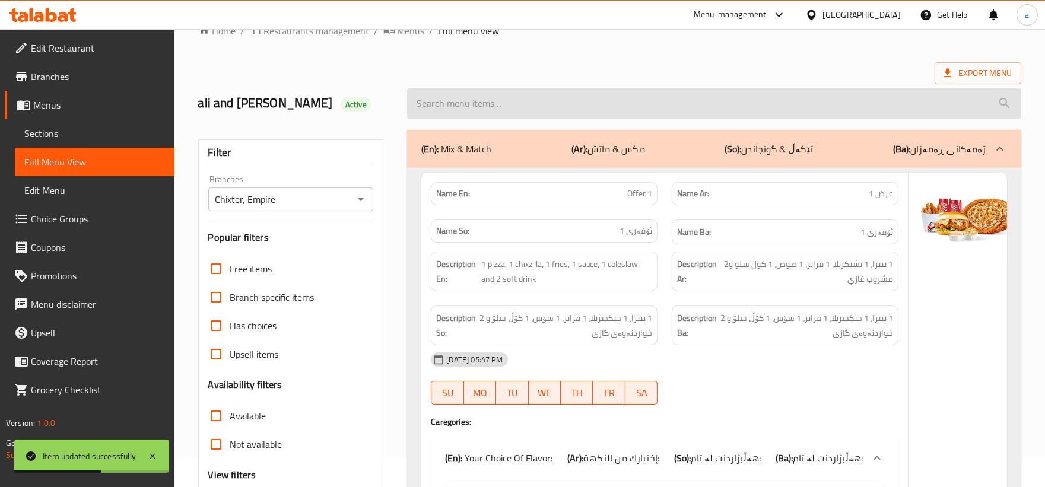
scroll to position [0, 0]
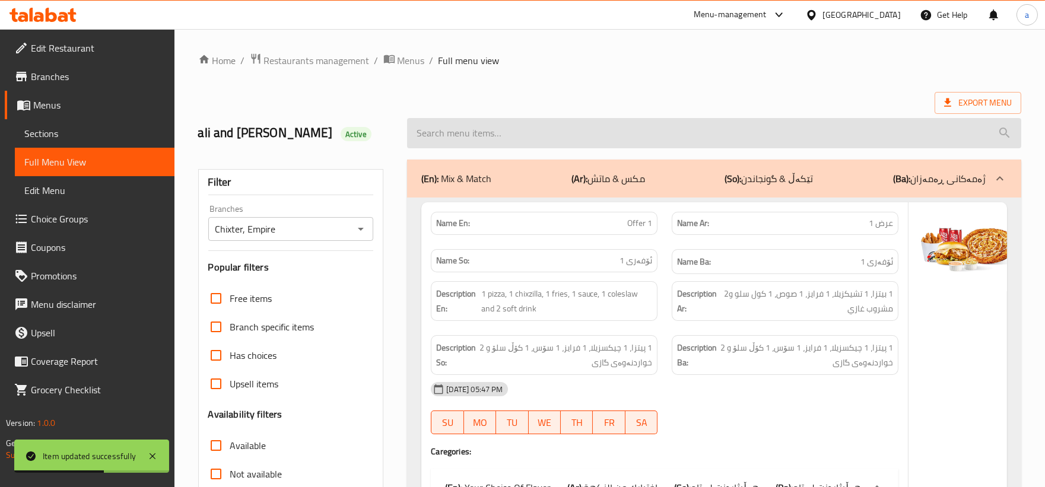
click at [484, 141] on input "search" at bounding box center [714, 133] width 614 height 30
paste input "Buffalo-Zilla"
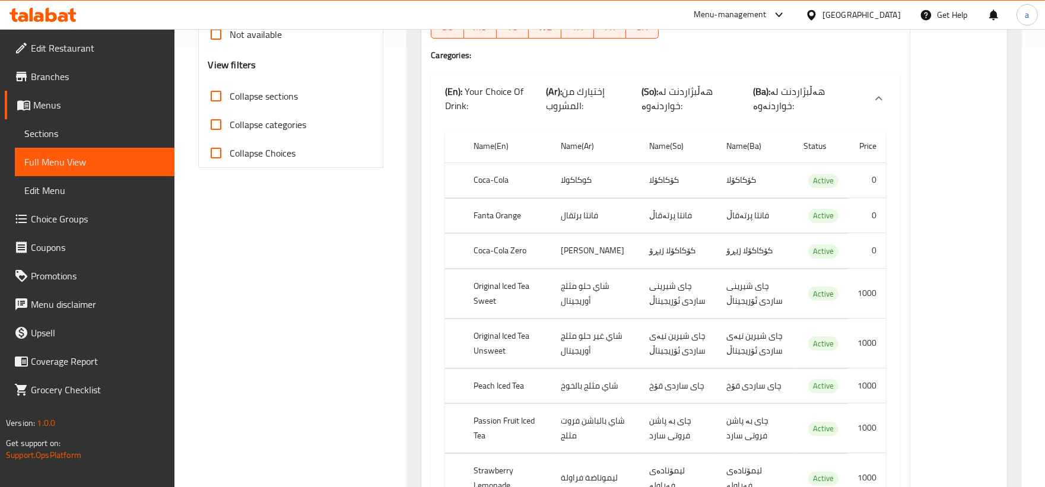
scroll to position [219, 0]
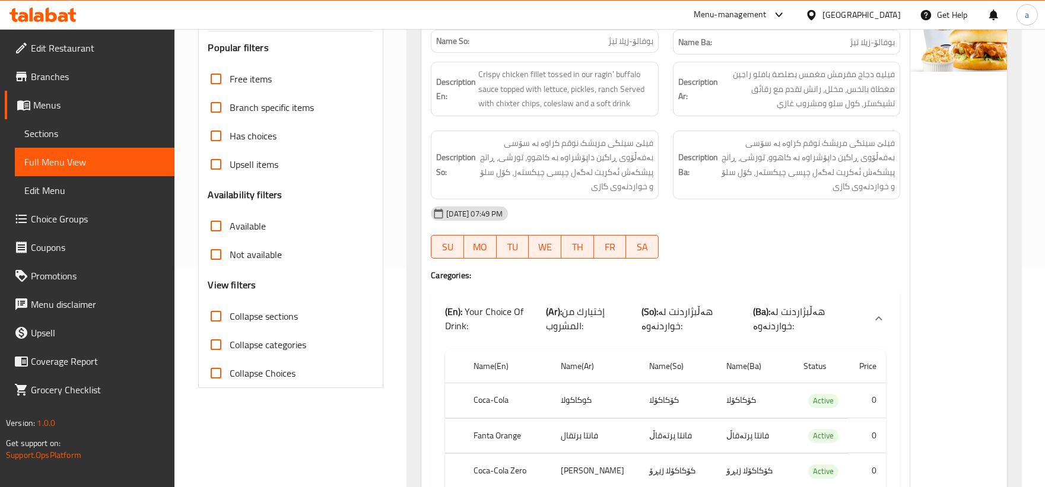
type input "Buffalo-Zilla"
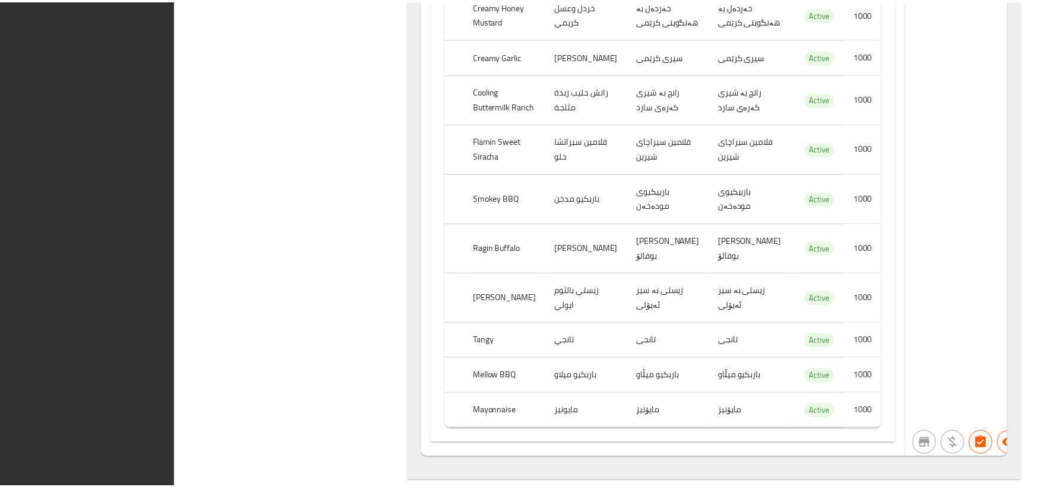
scroll to position [1870, 0]
